Goal: Task Accomplishment & Management: Manage account settings

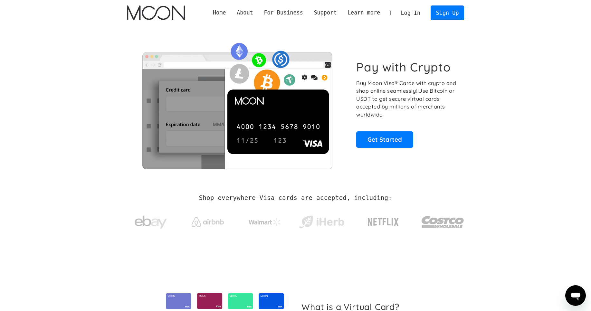
scroll to position [162, 0]
click at [380, 138] on link "Get Started" at bounding box center [384, 139] width 57 height 16
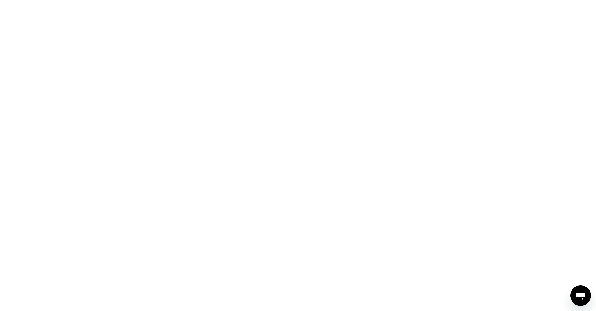
scroll to position [162, 0]
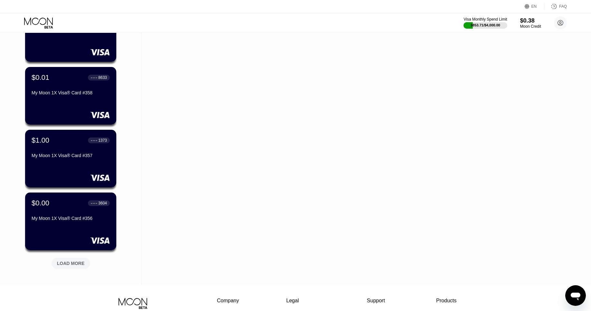
scroll to position [144, 0]
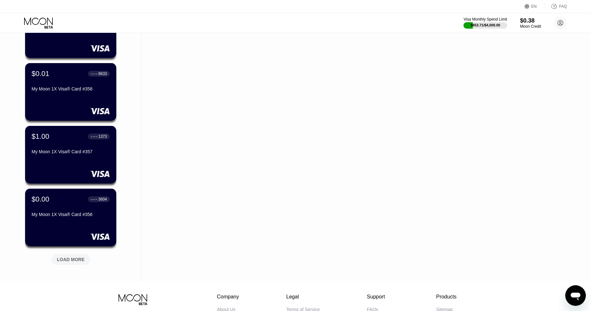
click at [71, 255] on div "LOAD MORE" at bounding box center [71, 259] width 39 height 11
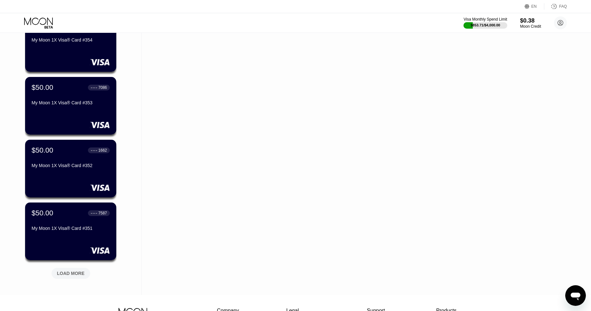
scroll to position [445, 0]
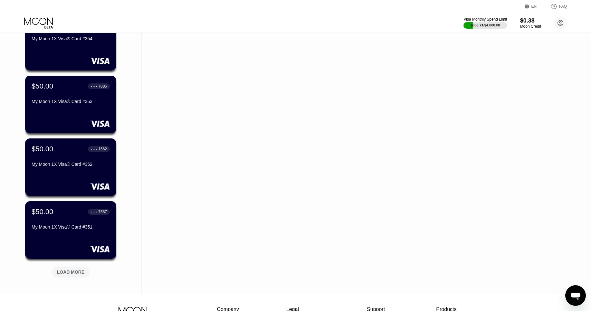
click at [68, 268] on div "LOAD MORE" at bounding box center [71, 272] width 39 height 11
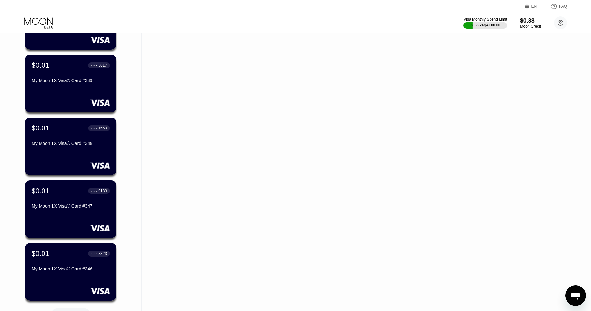
scroll to position [726, 0]
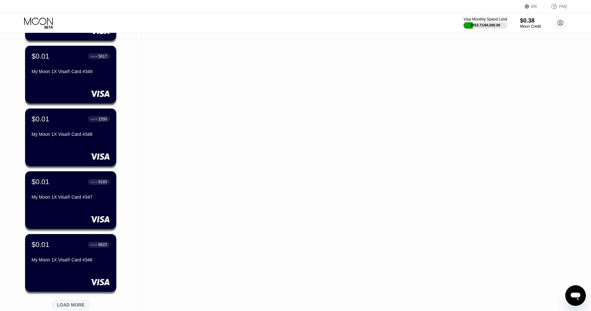
click at [73, 301] on div "LOAD MORE" at bounding box center [71, 304] width 39 height 11
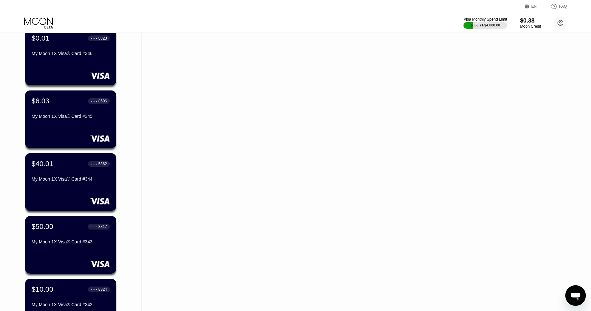
scroll to position [934, 0]
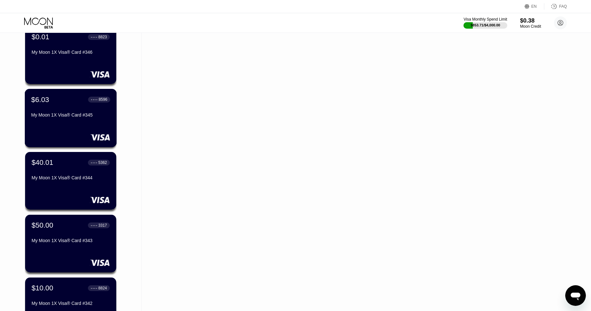
click at [53, 111] on div "$6.03 ● ● ● ● 8596 My Moon 1X Visa® Card #345" at bounding box center [70, 107] width 79 height 25
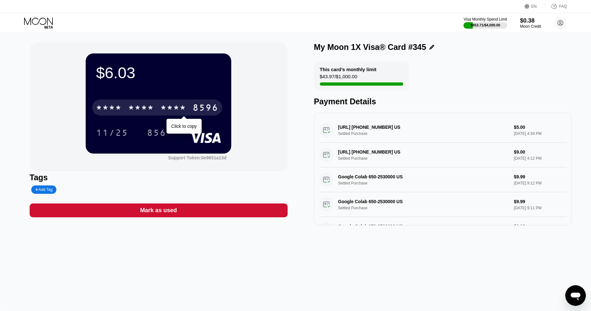
click at [197, 108] on div "8596" at bounding box center [206, 108] width 26 height 10
click at [154, 105] on div "4513 6500 2631 8596" at bounding box center [157, 108] width 130 height 16
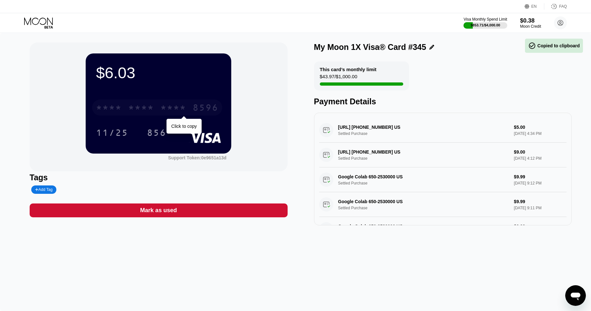
click at [154, 105] on div "* * * * * * * * * * * * 8596" at bounding box center [157, 108] width 130 height 16
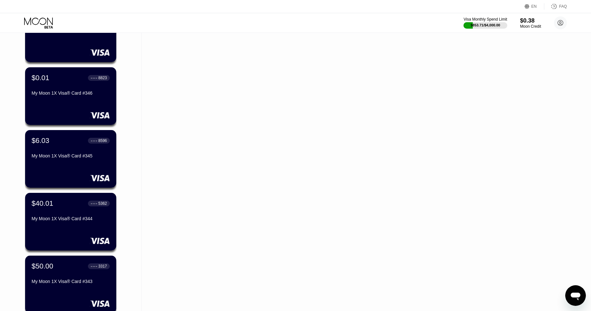
scroll to position [1150, 0]
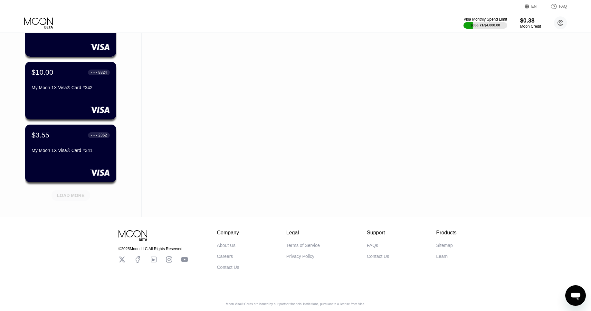
click at [70, 193] on div "LOAD MORE" at bounding box center [71, 196] width 28 height 6
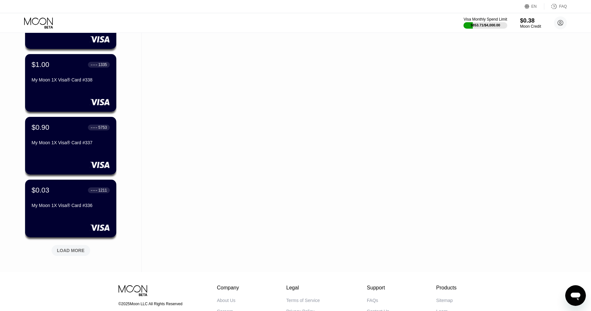
scroll to position [1411, 0]
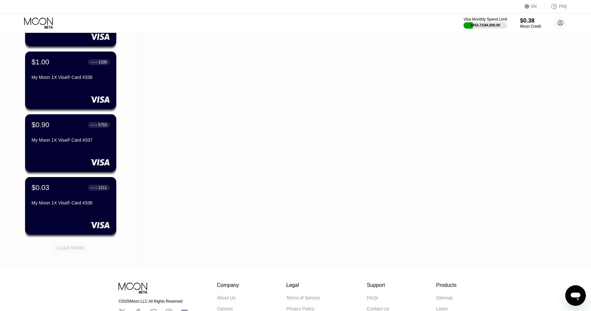
click at [72, 247] on div "LOAD MORE" at bounding box center [71, 248] width 28 height 6
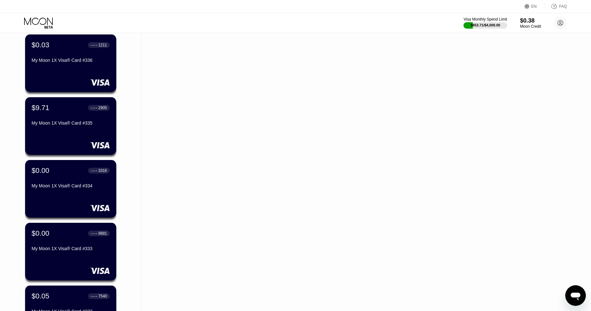
scroll to position [1558, 0]
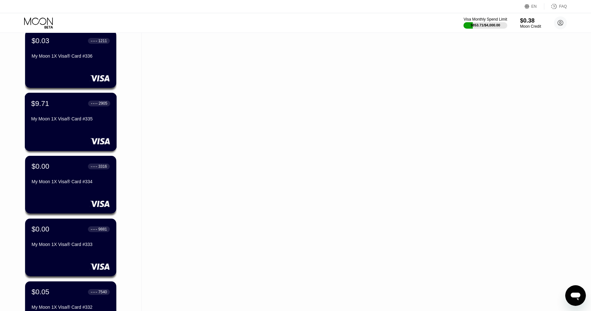
click at [57, 104] on div "$9.71 ● ● ● ● 2905" at bounding box center [70, 103] width 79 height 8
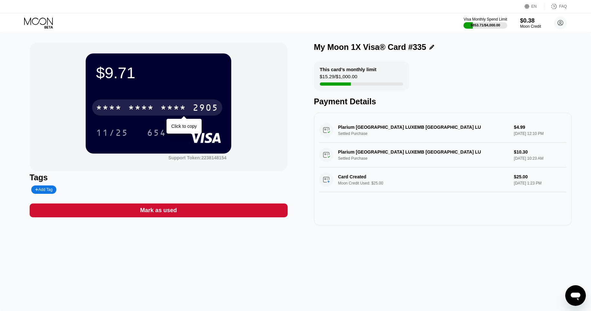
click at [175, 106] on div "* * * *" at bounding box center [173, 108] width 26 height 10
